Goal: Find specific page/section: Find specific page/section

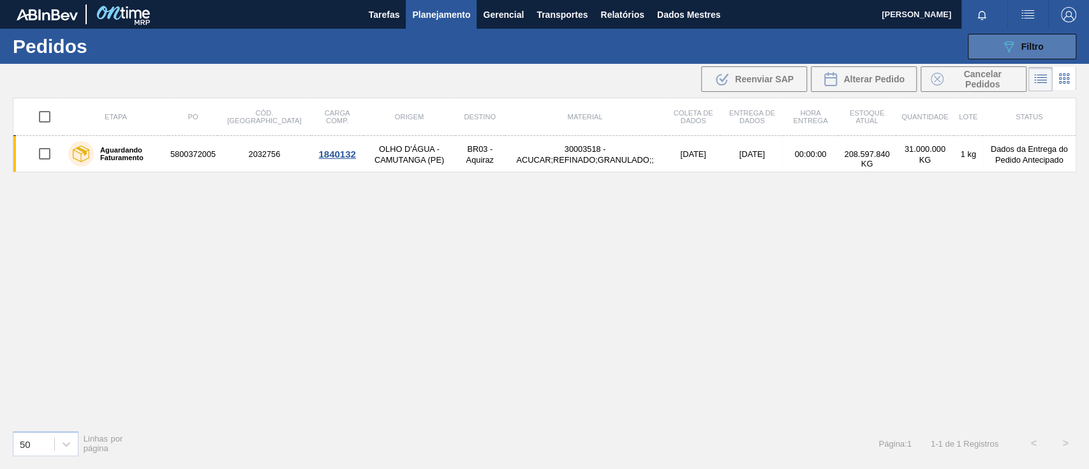
click at [1047, 47] on button "089F7B8B-B2A5-4AFE-B5C0-19BA573D28AC Filtro" at bounding box center [1022, 47] width 108 height 26
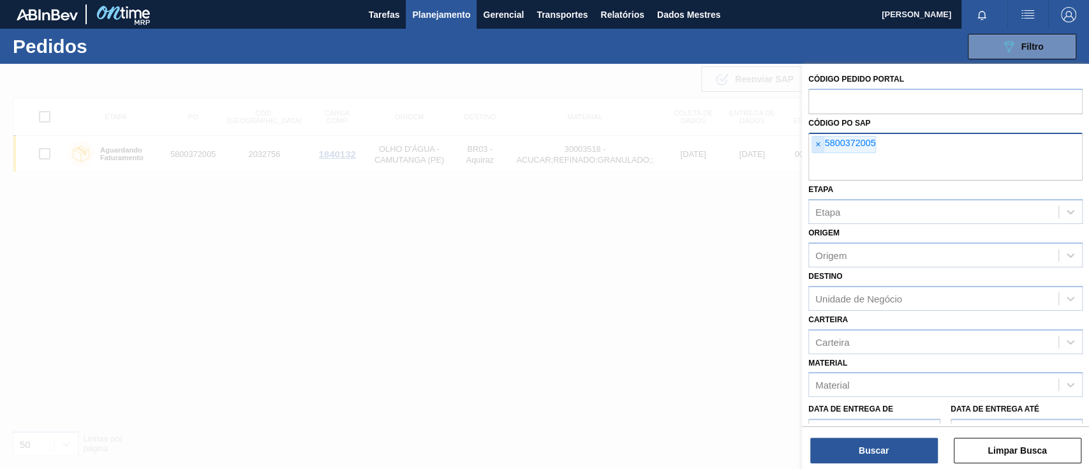
click at [812, 146] on div "× 5800372005" at bounding box center [844, 145] width 64 height 18
click at [819, 146] on font "×" at bounding box center [818, 144] width 5 height 10
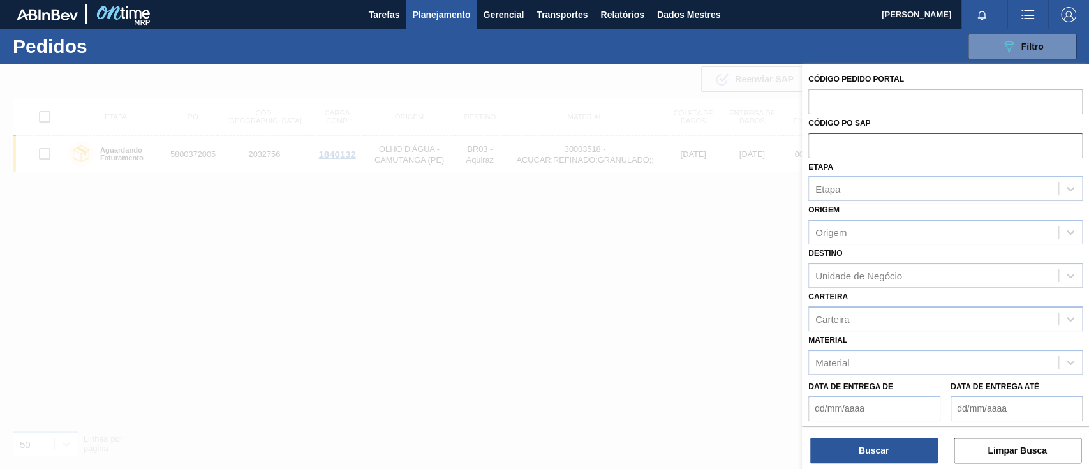
paste input "text"
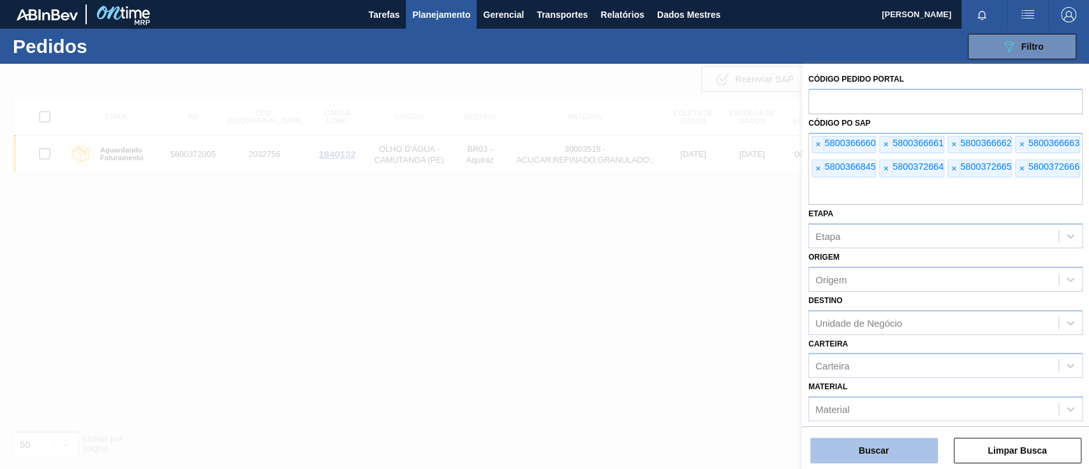
click at [872, 451] on font "Buscar" at bounding box center [874, 450] width 30 height 10
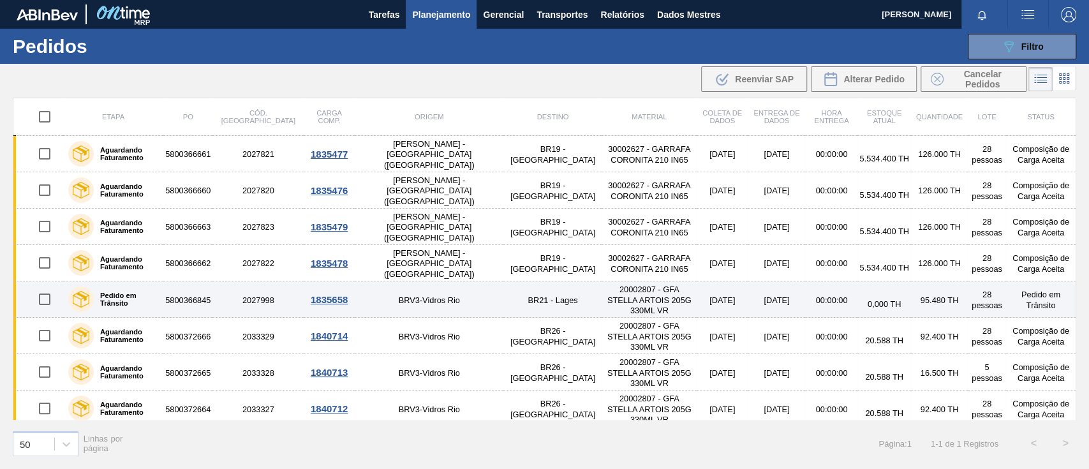
scroll to position [6, 0]
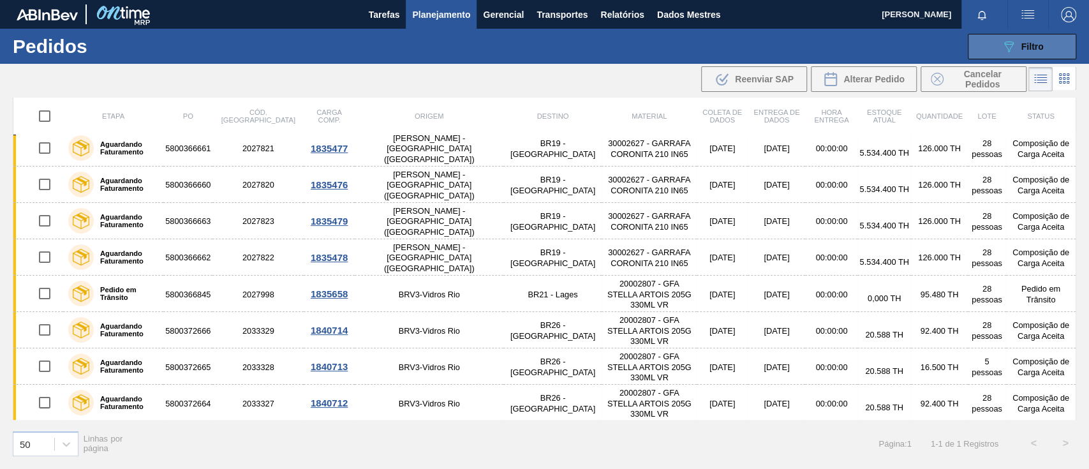
click at [1048, 37] on button "089F7B8B-B2A5-4AFE-B5C0-19BA573D28AC Filtro" at bounding box center [1022, 47] width 108 height 26
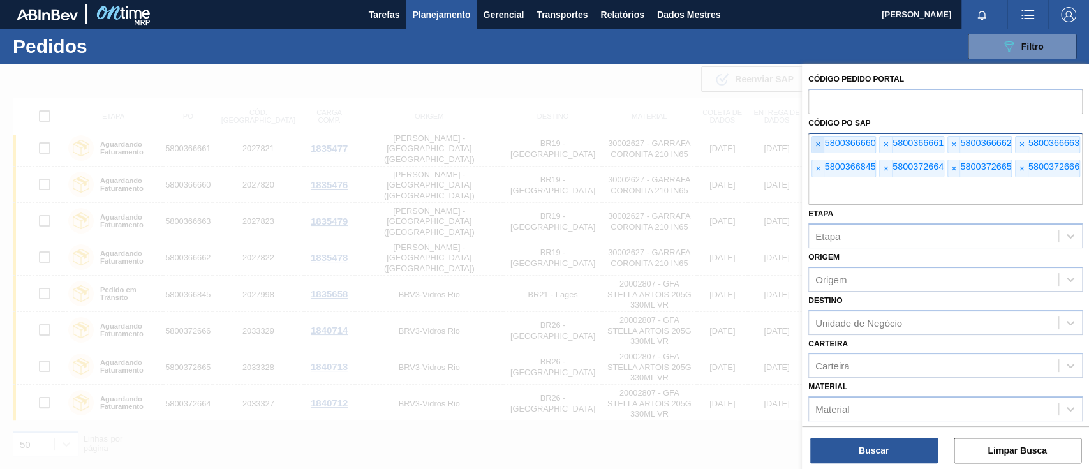
click at [819, 142] on font "×" at bounding box center [818, 144] width 5 height 10
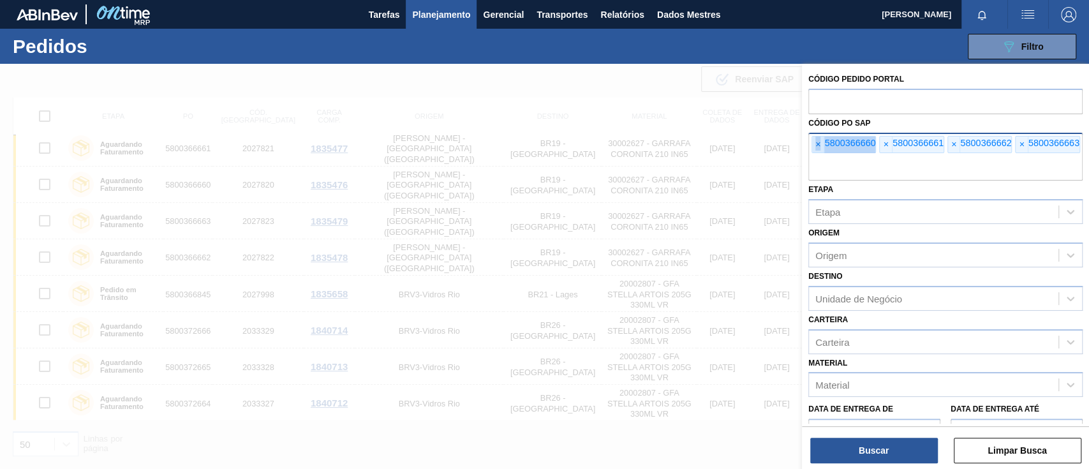
click at [819, 142] on font "×" at bounding box center [818, 144] width 5 height 10
click at [819, 143] on font "×" at bounding box center [818, 144] width 5 height 10
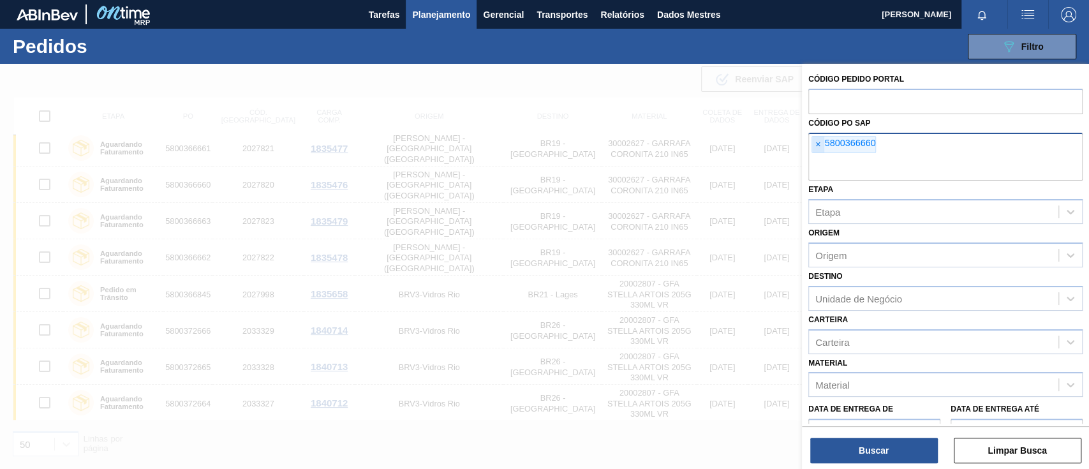
click at [819, 143] on font "×" at bounding box center [818, 144] width 5 height 10
click at [819, 156] on input "text" at bounding box center [946, 168] width 274 height 24
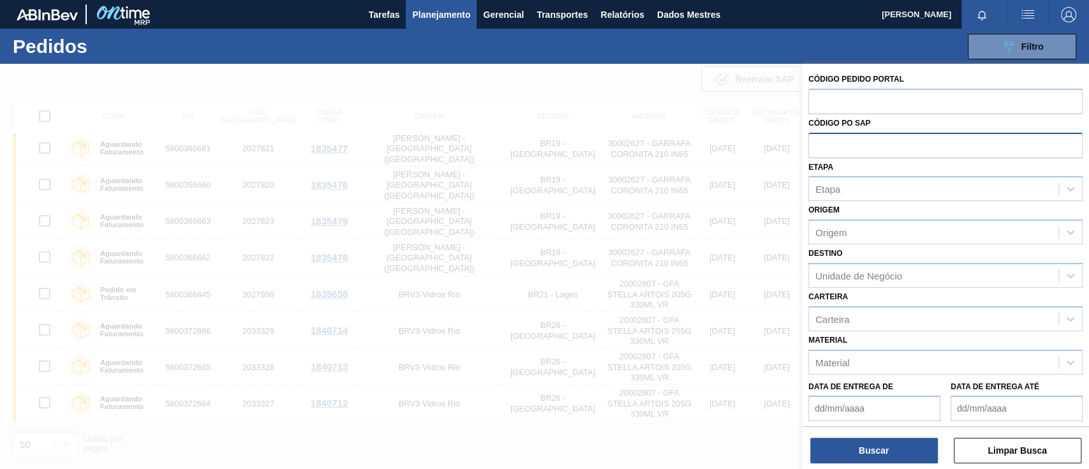
paste input "text"
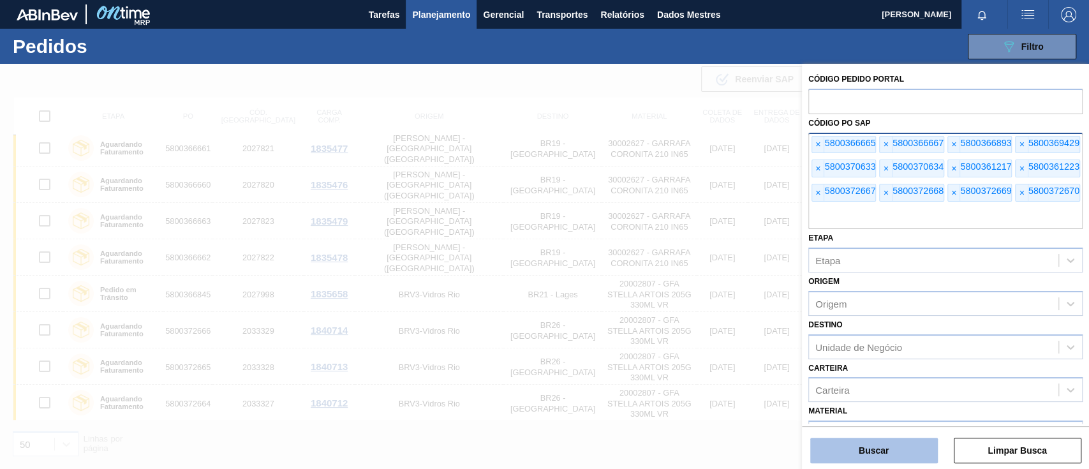
click at [908, 452] on button "Buscar" at bounding box center [874, 451] width 128 height 26
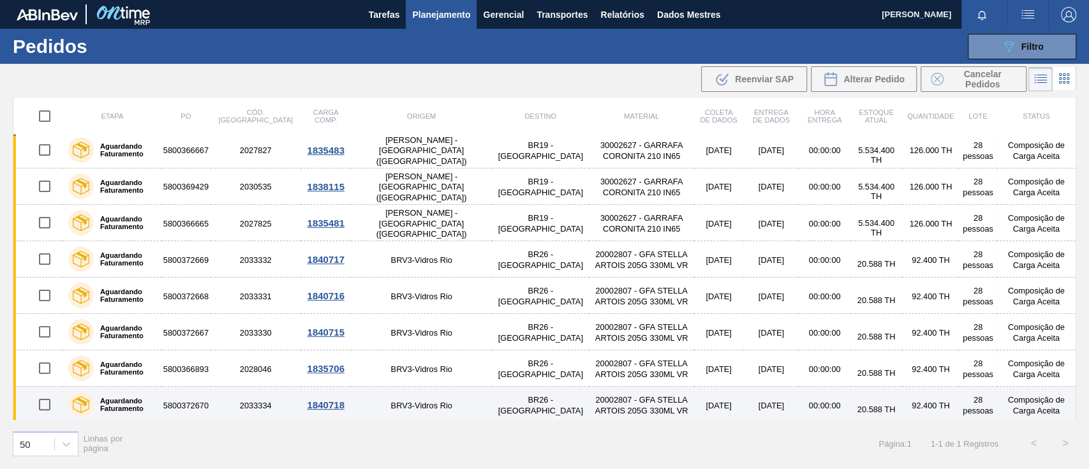
scroll to position [0, 0]
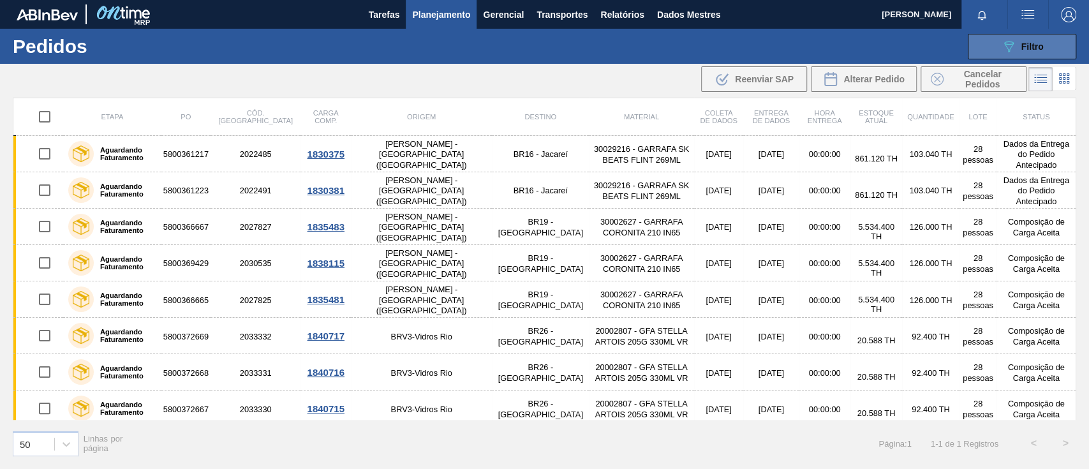
click at [991, 38] on button "089F7B8B-B2A5-4AFE-B5C0-19BA573D28AC Filtro" at bounding box center [1022, 47] width 108 height 26
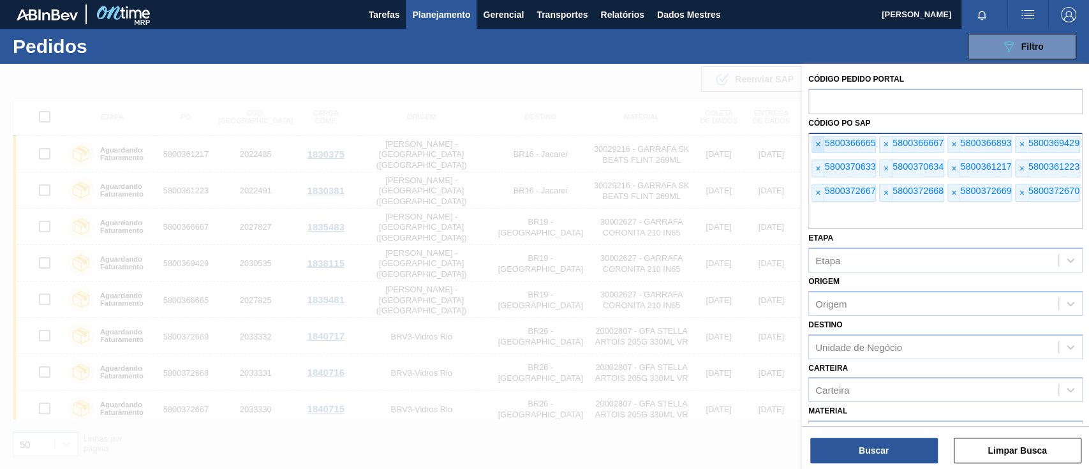
click at [815, 144] on span "×" at bounding box center [818, 145] width 12 height 17
click at [817, 143] on font "×" at bounding box center [818, 144] width 5 height 10
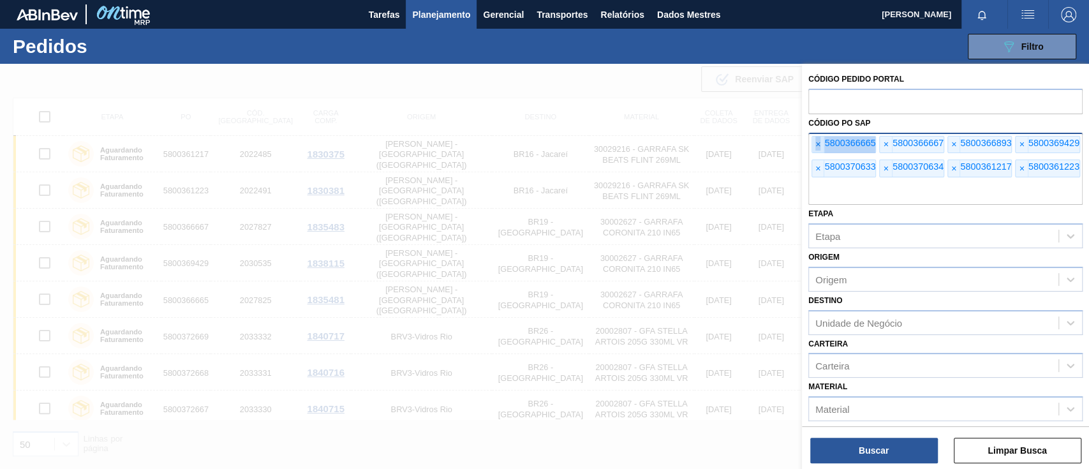
click at [817, 143] on font "×" at bounding box center [818, 144] width 5 height 10
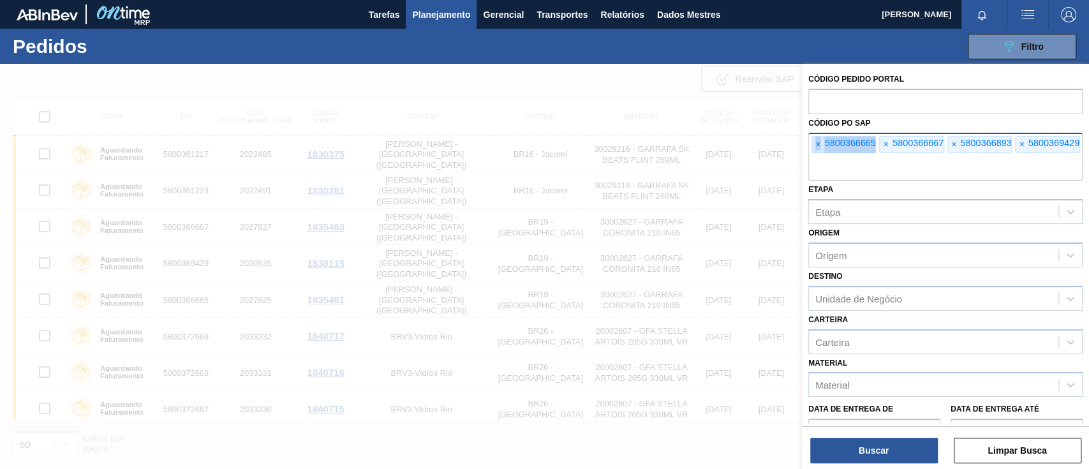
click at [817, 143] on font "×" at bounding box center [818, 144] width 5 height 10
click at [818, 142] on font "×" at bounding box center [818, 144] width 5 height 10
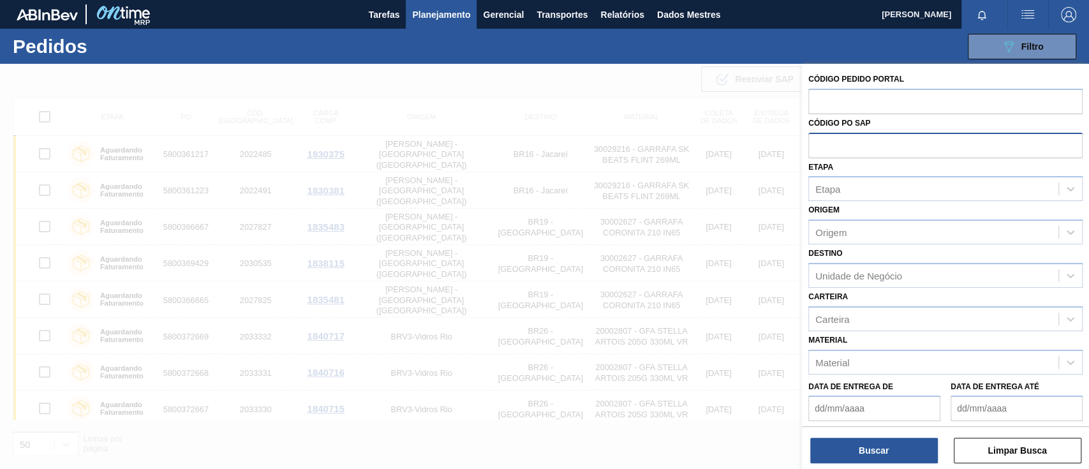
paste input "5800369588"
type input "5800369588"
click at [900, 449] on button "Buscar" at bounding box center [874, 451] width 128 height 26
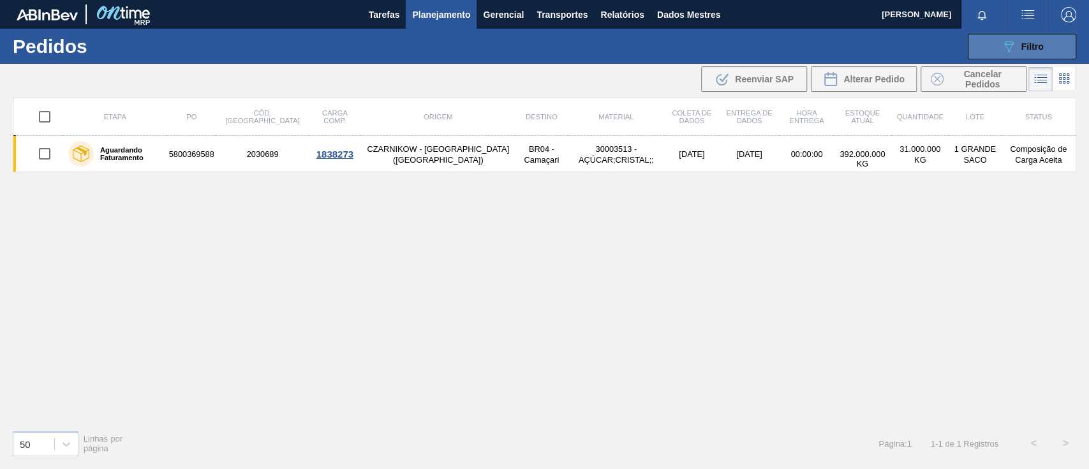
click at [996, 41] on button "089F7B8B-B2A5-4AFE-B5C0-19BA573D28AC Filtro" at bounding box center [1022, 47] width 108 height 26
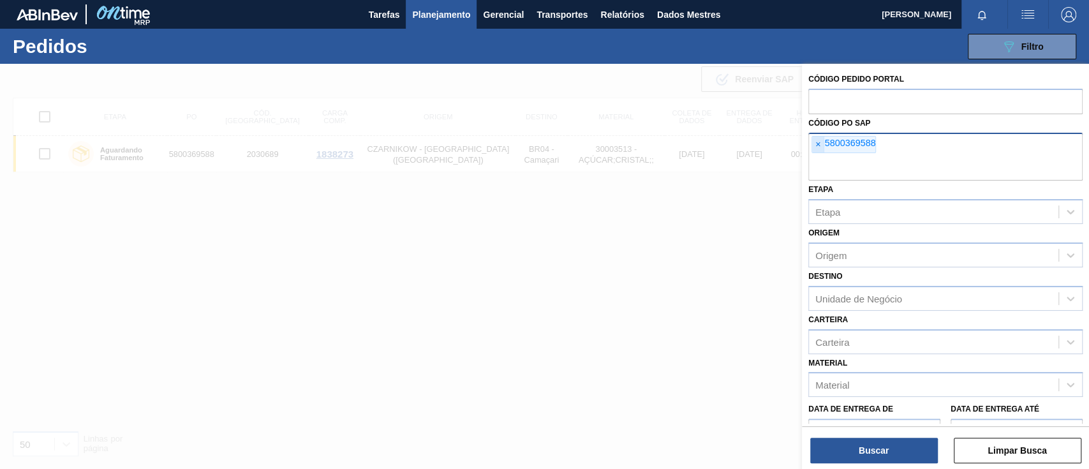
click at [814, 146] on span "×" at bounding box center [818, 145] width 12 height 17
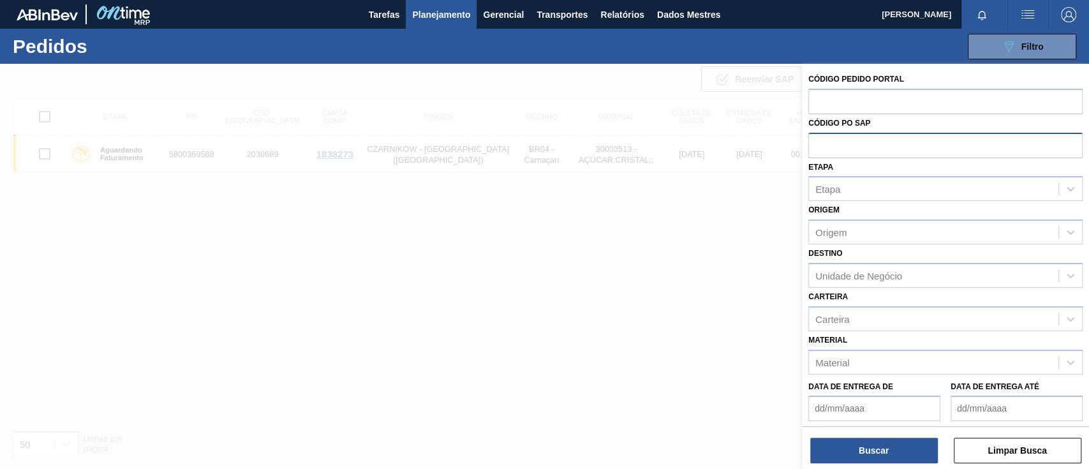
paste input "text"
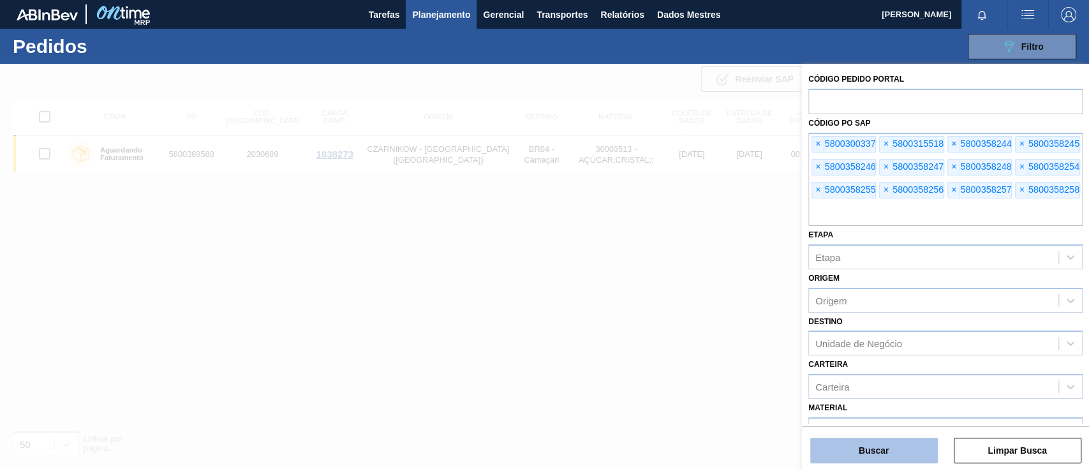
click at [888, 447] on font "Buscar" at bounding box center [874, 450] width 30 height 10
